Goal: Check status

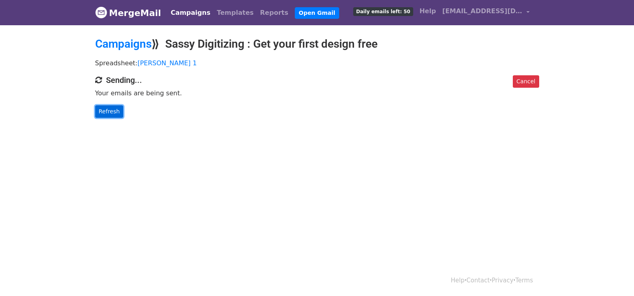
click at [109, 105] on link "Refresh" at bounding box center [109, 111] width 28 height 12
click at [107, 117] on body "MergeMail Campaigns Templates Reports Open Gmail Daily emails left: 50 Help hen…" at bounding box center [317, 75] width 634 height 150
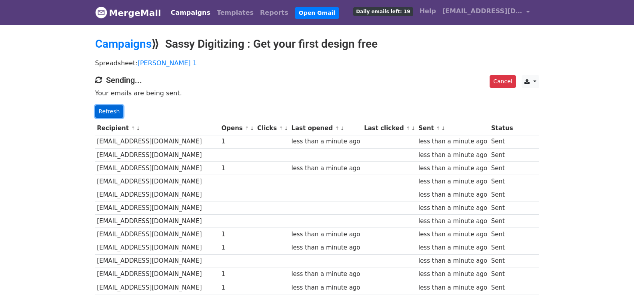
click at [117, 115] on link "Refresh" at bounding box center [109, 111] width 28 height 12
click at [117, 111] on link "Refresh" at bounding box center [109, 111] width 28 height 12
click at [116, 111] on link "Refresh" at bounding box center [109, 111] width 28 height 12
